Goal: Task Accomplishment & Management: Complete application form

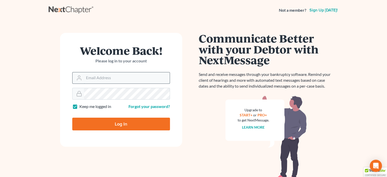
click at [92, 81] on input "Email Address" at bounding box center [127, 77] width 86 height 11
type input "rstanley@peteribold.com"
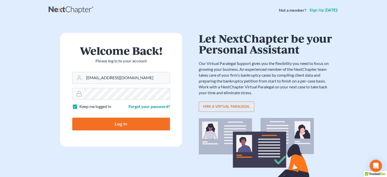
click at [72, 117] on input "Log In" at bounding box center [121, 123] width 98 height 13
type input "Thinking..."
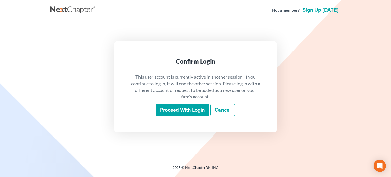
click at [191, 110] on input "Proceed with login" at bounding box center [182, 110] width 53 height 12
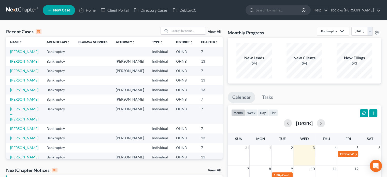
click at [56, 10] on span "New Case" at bounding box center [61, 10] width 17 height 4
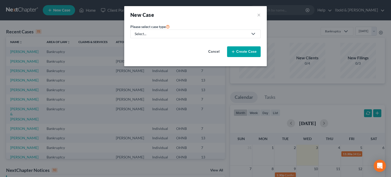
click at [162, 36] on div "Select..." at bounding box center [191, 33] width 113 height 5
click at [142, 44] on div "Bankruptcy" at bounding box center [144, 43] width 18 height 5
select select "61"
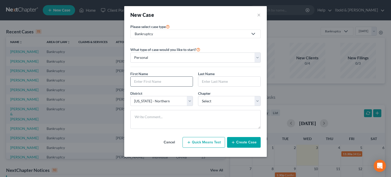
click at [153, 82] on input "text" at bounding box center [161, 82] width 62 height 10
type input "Valerie"
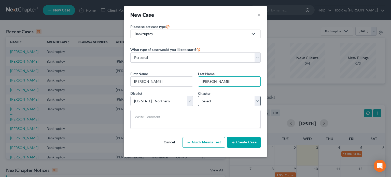
type input "Mason"
click at [217, 101] on select "Select 7 11 12 13" at bounding box center [229, 101] width 63 height 10
select select "0"
click at [198, 96] on select "Select 7 11 12 13" at bounding box center [229, 101] width 63 height 10
click at [242, 143] on button "Create Case" at bounding box center [244, 142] width 34 height 11
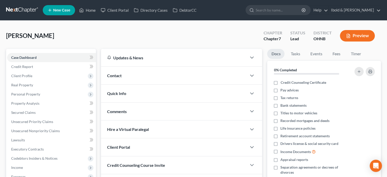
scroll to position [93, 0]
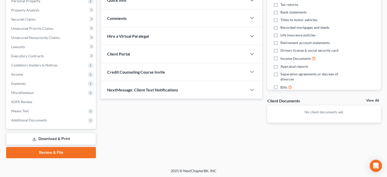
click at [136, 72] on span "Credit Counseling Course Invite" at bounding box center [136, 71] width 58 height 5
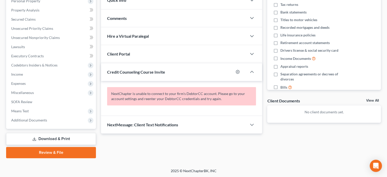
click at [125, 54] on span "Client Portal" at bounding box center [118, 53] width 23 height 5
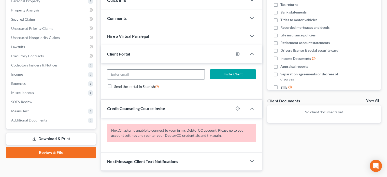
click at [125, 74] on input "email" at bounding box center [155, 74] width 97 height 10
type input "vcharms@charmsagency.com"
click at [250, 109] on icon "button" at bounding box center [252, 108] width 6 height 6
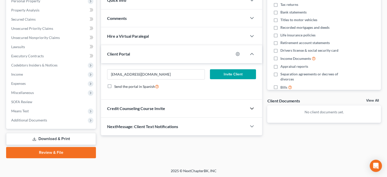
click at [233, 75] on button "Invite Client" at bounding box center [233, 74] width 46 height 10
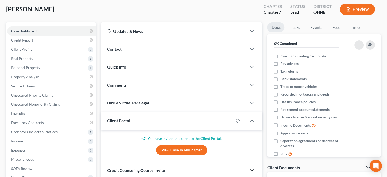
scroll to position [0, 0]
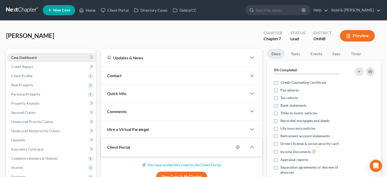
click at [30, 57] on span "Case Dashboard" at bounding box center [23, 57] width 25 height 4
click at [27, 67] on span "Credit Report" at bounding box center [22, 66] width 22 height 4
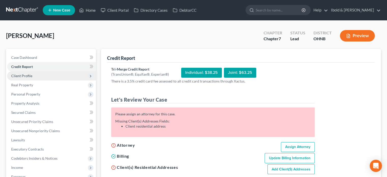
click at [25, 77] on span "Client Profile" at bounding box center [21, 75] width 21 height 4
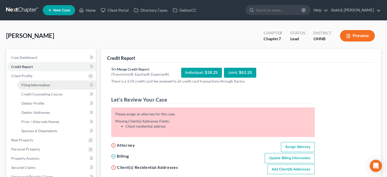
click at [44, 86] on span "Filing Information" at bounding box center [35, 85] width 29 height 4
select select "1"
select select "0"
select select "61"
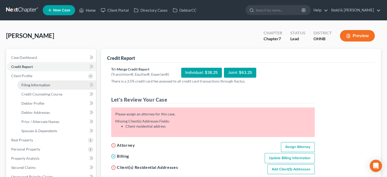
select select "36"
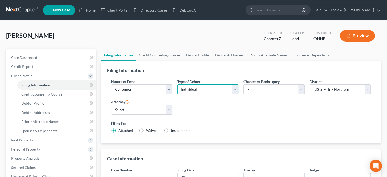
click at [236, 86] on select "Select Individual Joint" at bounding box center [207, 89] width 61 height 10
select select "1"
click at [177, 84] on select "Select Individual Joint" at bounding box center [207, 89] width 61 height 10
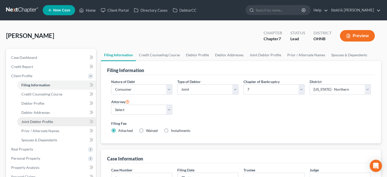
click at [37, 118] on link "Joint Debtor Profile" at bounding box center [56, 121] width 79 height 9
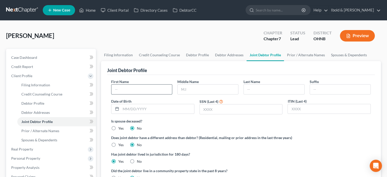
click at [124, 87] on input "text" at bounding box center [141, 89] width 61 height 10
type input "Todd"
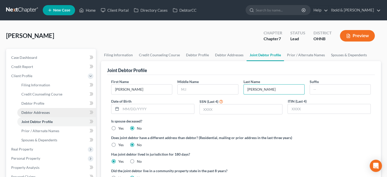
type input "Mason"
click at [47, 112] on span "Debtor Addresses" at bounding box center [35, 112] width 28 height 4
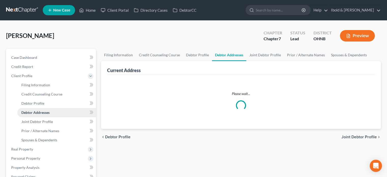
select select "0"
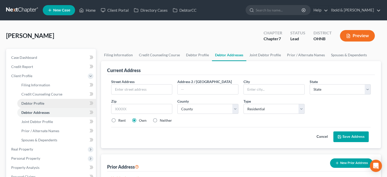
click at [43, 101] on span "Debtor Profile" at bounding box center [32, 103] width 23 height 4
select select "1"
select select "0"
